Goal: Task Accomplishment & Management: Use online tool/utility

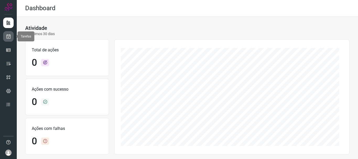
click at [12, 36] on link at bounding box center [8, 36] width 10 height 10
